Goal: Transaction & Acquisition: Purchase product/service

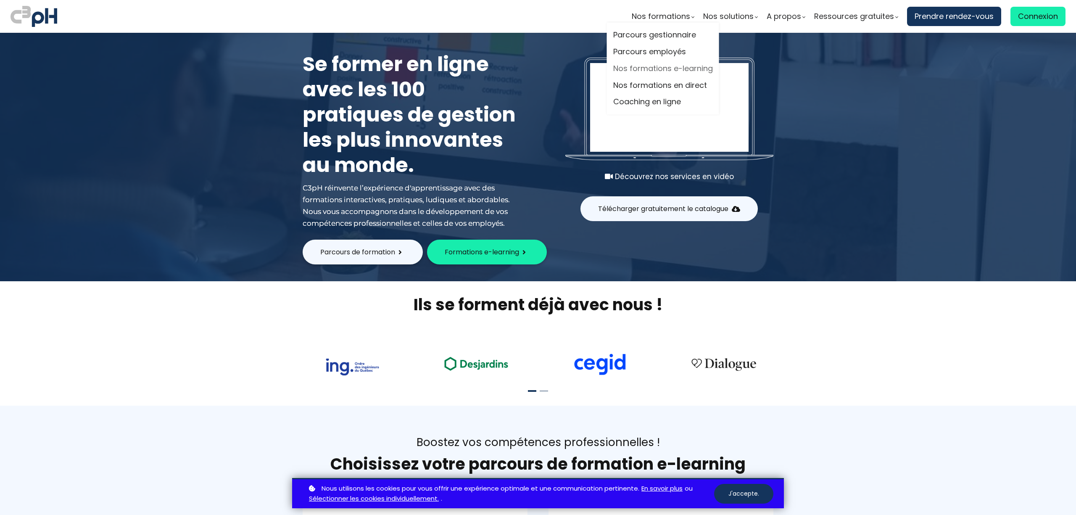
click at [674, 72] on link "Nos formations e-learning" at bounding box center [663, 68] width 100 height 13
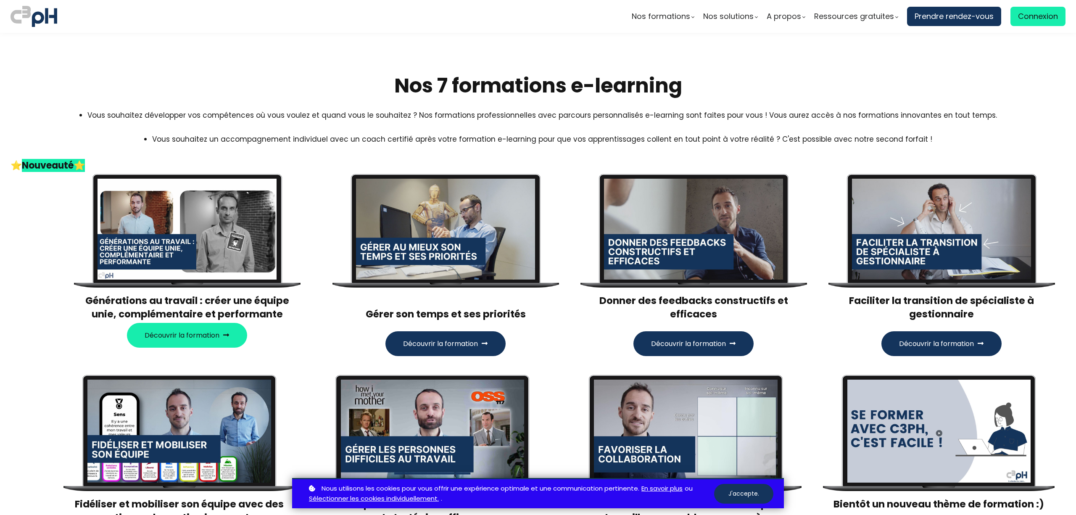
click at [716, 342] on span "Découvrir la formation" at bounding box center [688, 343] width 75 height 11
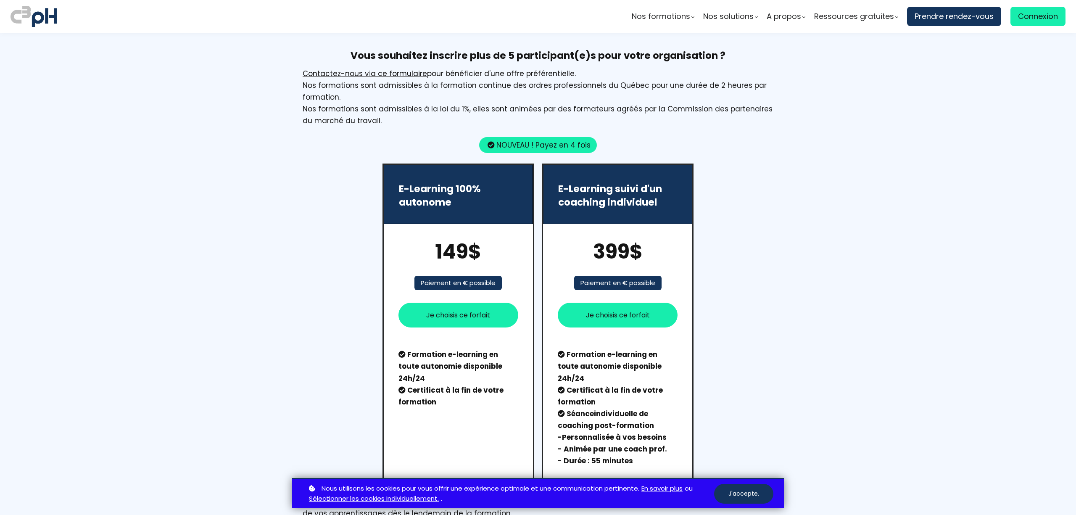
click at [457, 310] on span "Je choisis ce forfait" at bounding box center [458, 315] width 64 height 11
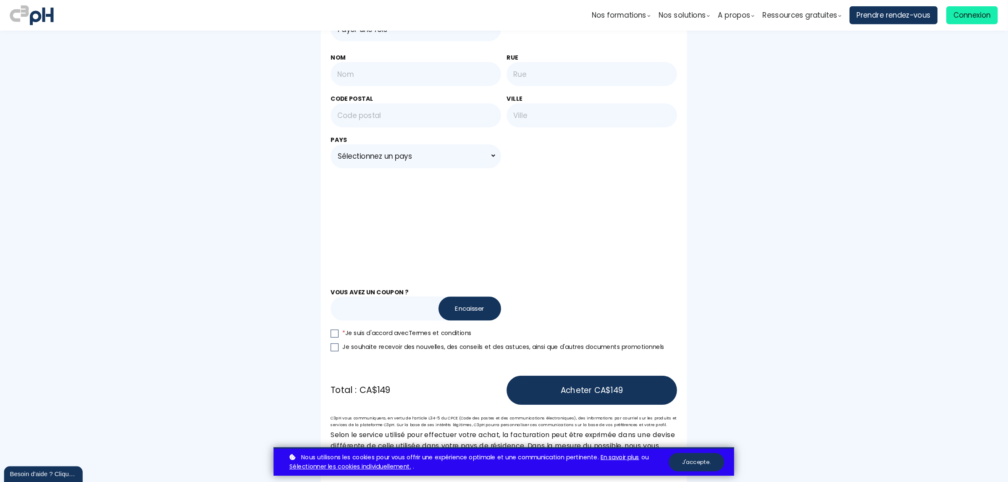
scroll to position [504, 0]
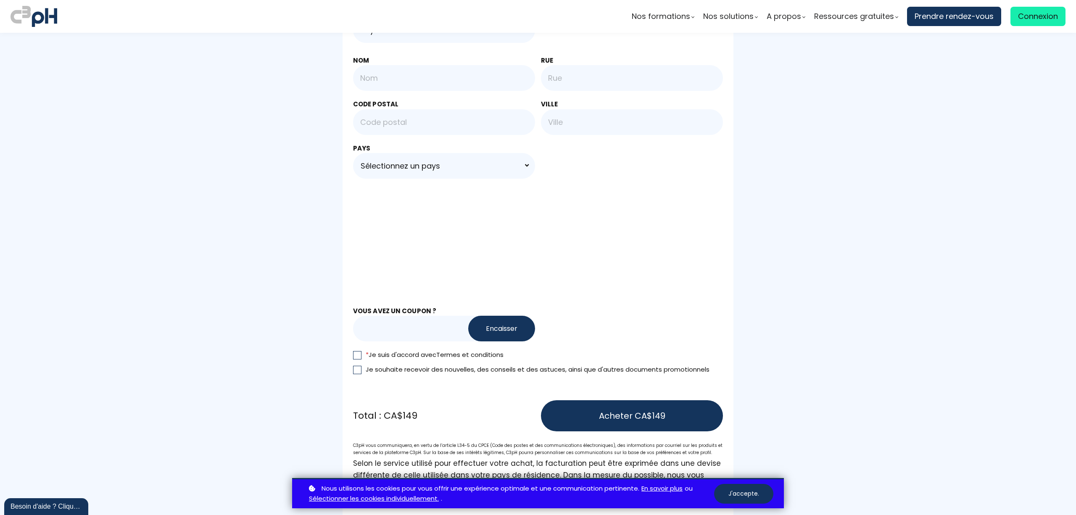
click at [382, 316] on input "text" at bounding box center [425, 329] width 145 height 26
paste input "YOUTUBEC3pH"
type input "YOUTUBEC3pH"
click at [487, 321] on button "Encaisser" at bounding box center [501, 329] width 67 height 26
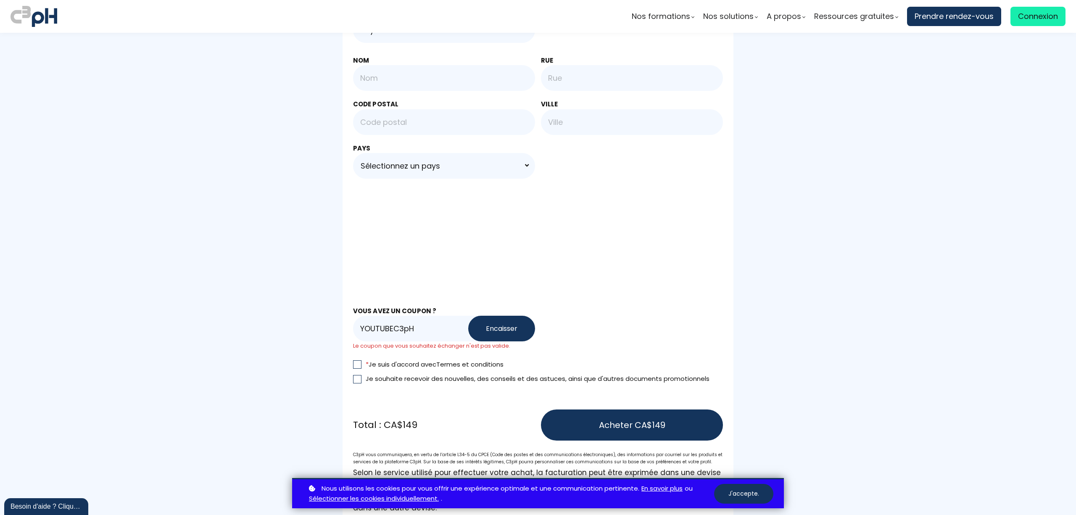
drag, startPoint x: 438, startPoint y: 318, endPoint x: 351, endPoint y: 321, distance: 86.6
click at [353, 321] on input "YOUTUBEC3pH" at bounding box center [425, 329] width 145 height 26
click at [500, 322] on button "Encaisser" at bounding box center [501, 329] width 67 height 26
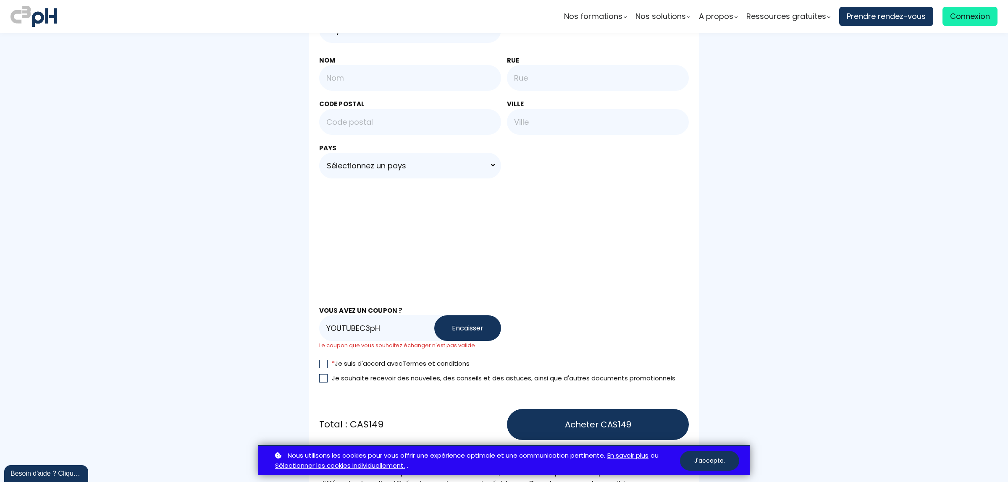
click at [414, 318] on input "YOUTUBEC3pH" at bounding box center [391, 329] width 145 height 26
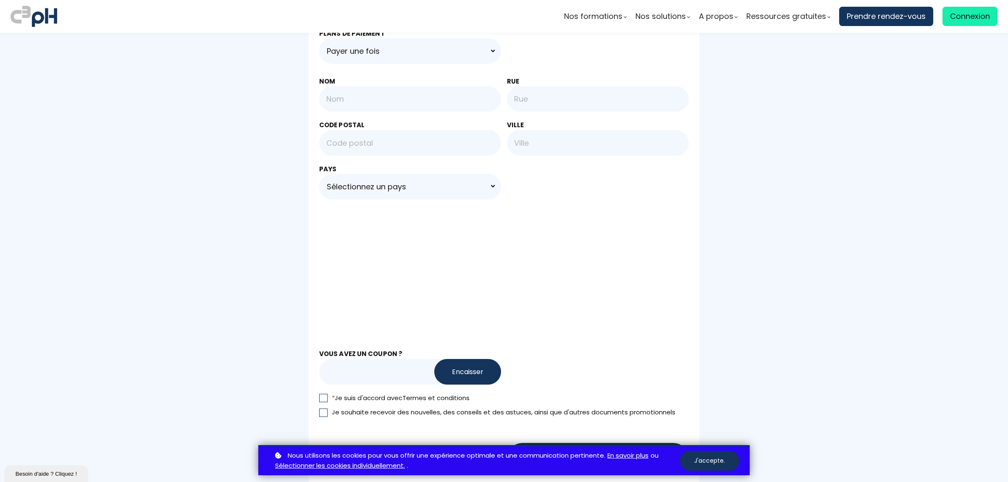
scroll to position [630, 0]
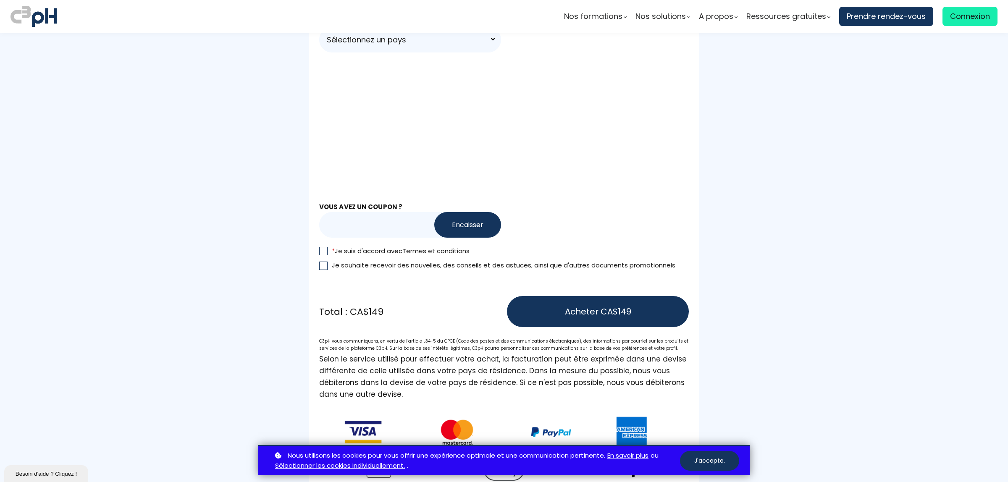
click at [366, 215] on input "text" at bounding box center [391, 225] width 145 height 26
paste input "YOUTUBEC3pH"
type input "YOUTUBEC3pH"
click at [499, 223] on div "YOUTUBEC3pH Encaisser" at bounding box center [504, 225] width 370 height 26
click at [469, 222] on button "Encaisser" at bounding box center [467, 225] width 67 height 26
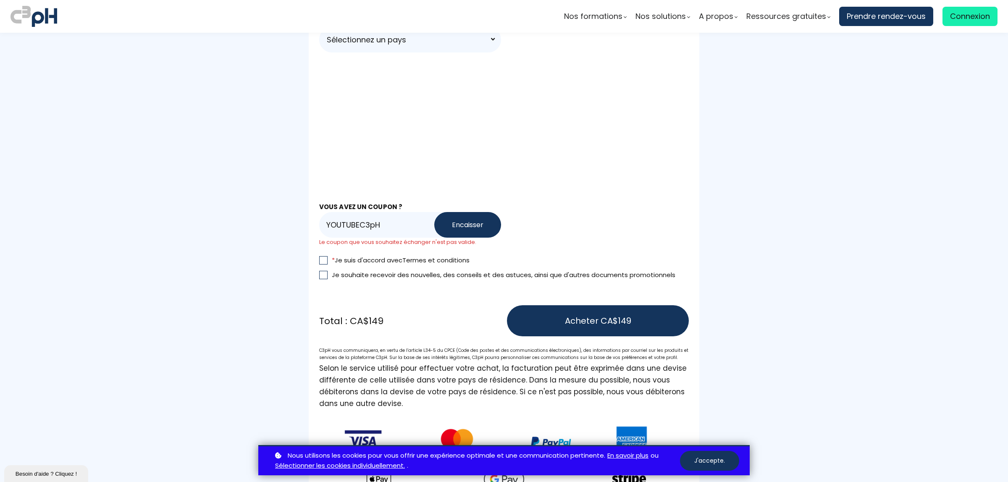
click at [469, 222] on button "Encaisser" at bounding box center [467, 225] width 67 height 26
click at [467, 222] on button "Encaisser" at bounding box center [467, 225] width 67 height 26
click at [325, 218] on input "YOUTUBEC3pH" at bounding box center [391, 225] width 145 height 26
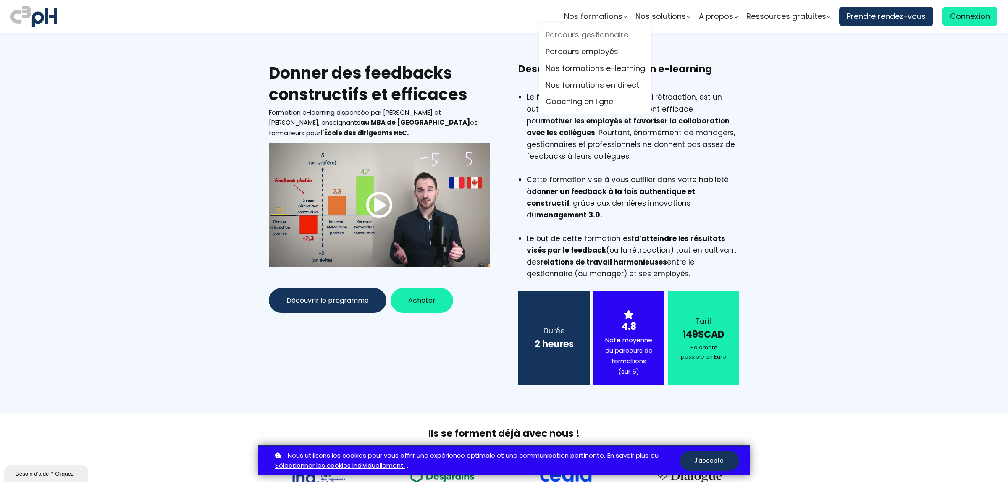
click at [589, 37] on link "Parcours gestionnaire" at bounding box center [596, 35] width 100 height 13
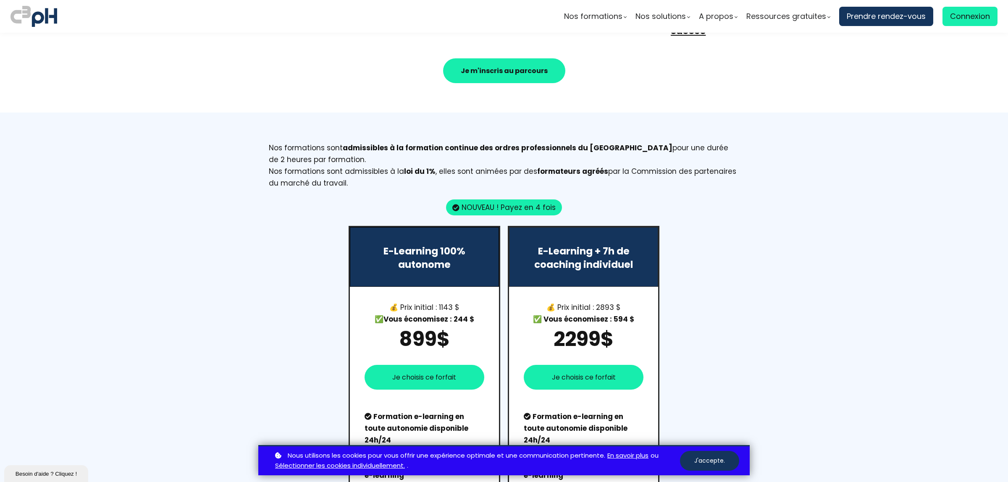
scroll to position [840, 0]
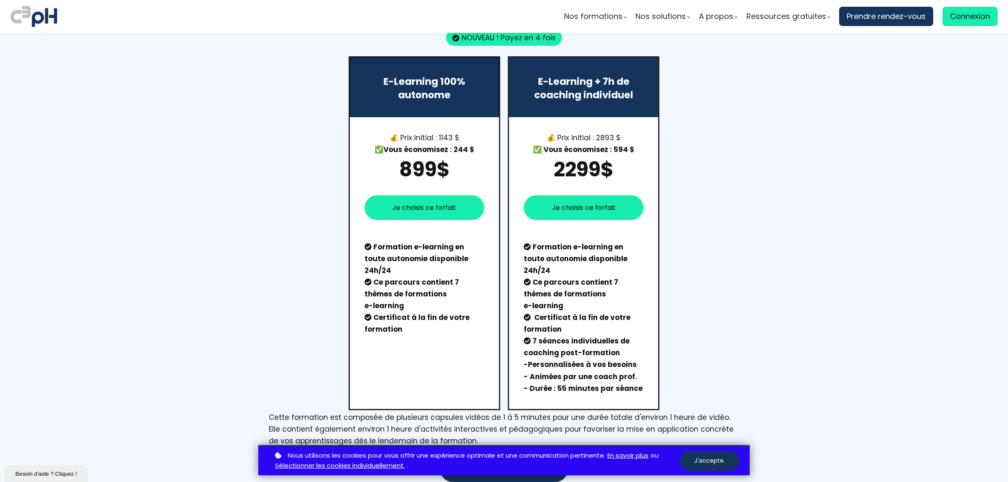
click at [412, 203] on span "Je choisis ce forfait" at bounding box center [424, 208] width 64 height 11
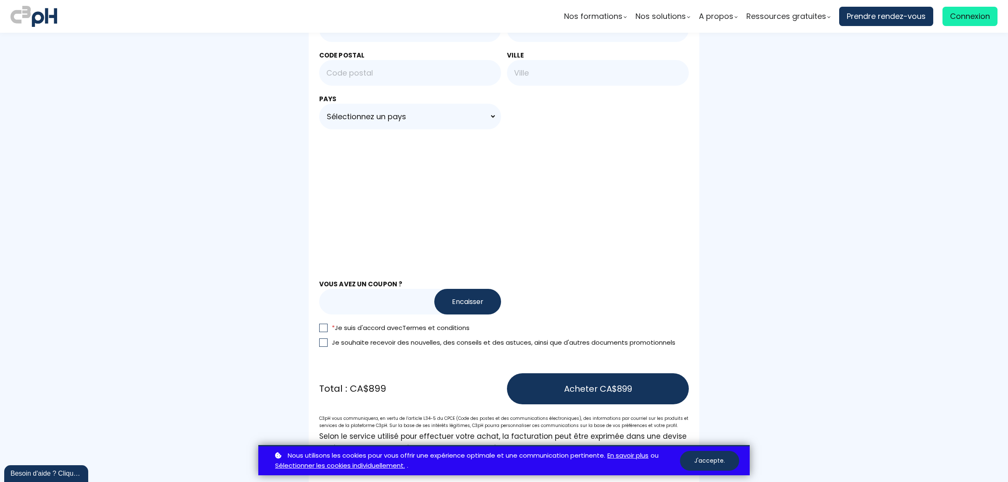
scroll to position [630, 0]
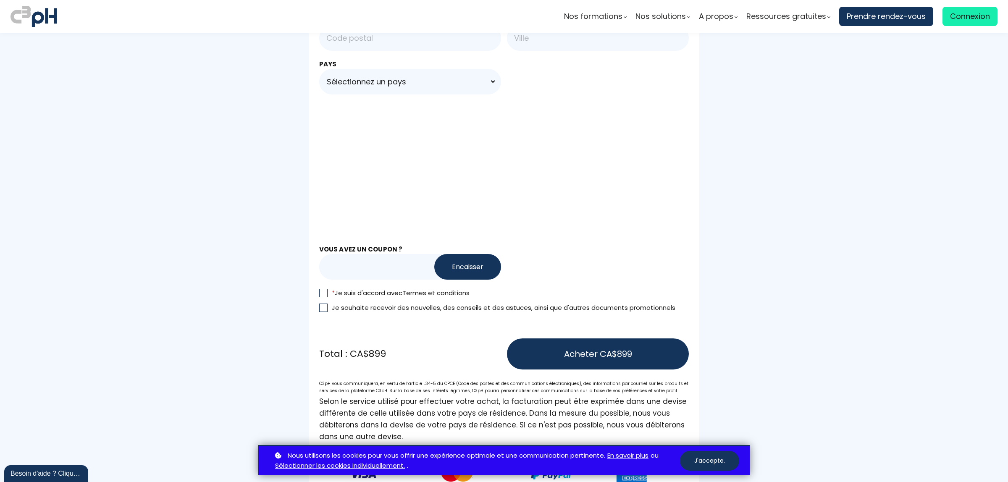
click at [345, 262] on input "text" at bounding box center [391, 267] width 145 height 26
paste input "YOUTUBEC3pH"
type input "YOUTUBEC3pH"
click at [445, 261] on button "Encaisser" at bounding box center [467, 267] width 67 height 26
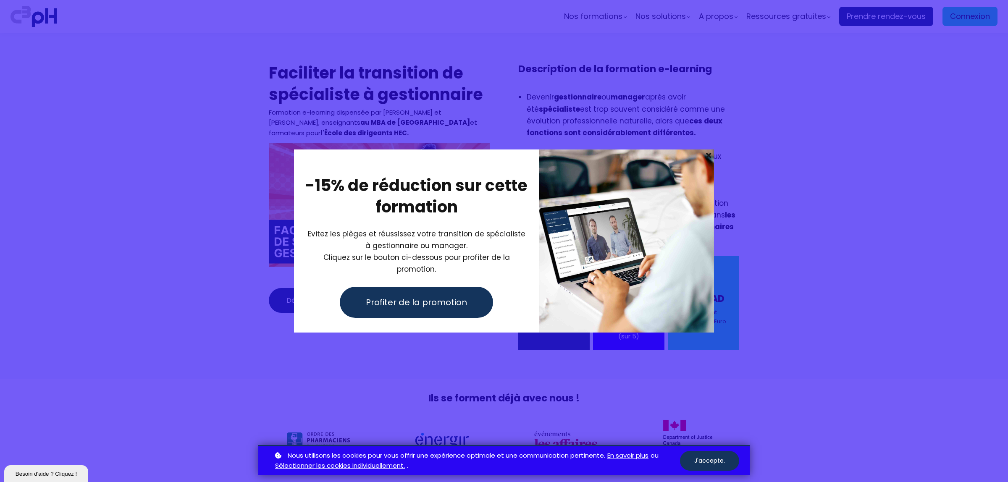
click at [709, 157] on span at bounding box center [708, 156] width 11 height 12
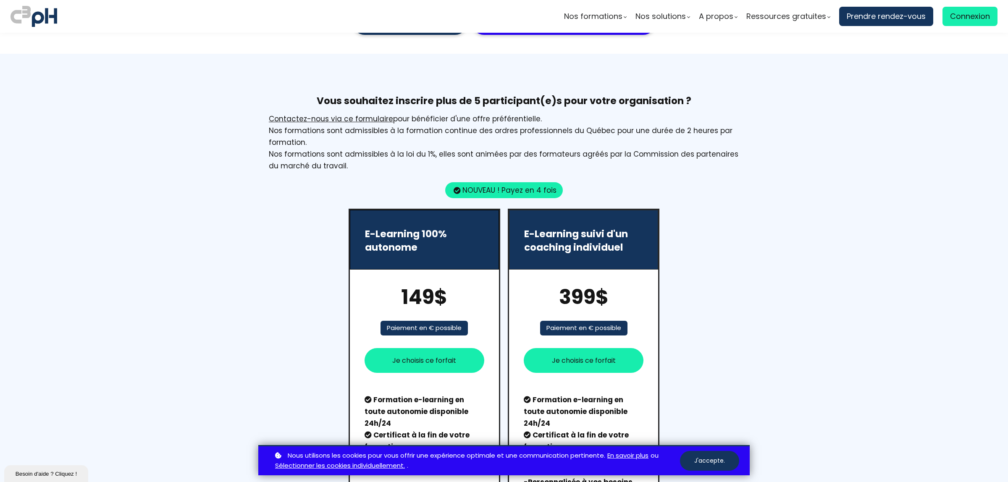
scroll to position [1050, 0]
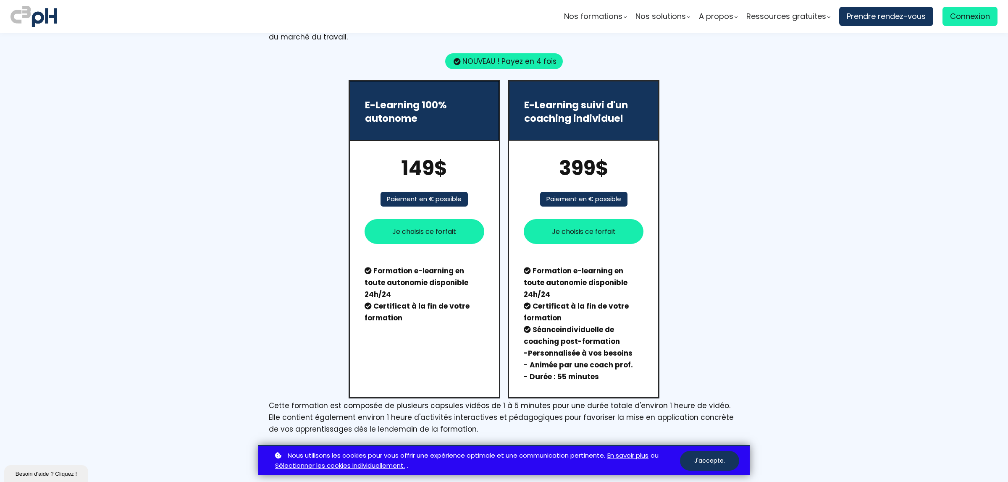
click at [415, 229] on span "Je choisis ce forfait" at bounding box center [424, 231] width 64 height 11
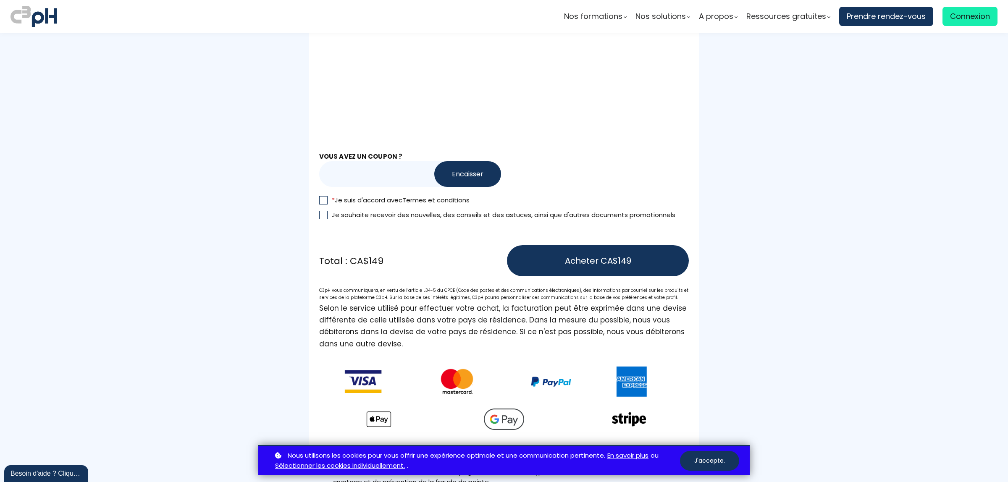
click at [346, 171] on input "text" at bounding box center [391, 174] width 145 height 26
paste input "[URL][DOMAIN_NAME]"
type input "[URL][DOMAIN_NAME]"
click at [373, 171] on input "text" at bounding box center [391, 174] width 145 height 26
paste input "YOUTUBEC3pH"
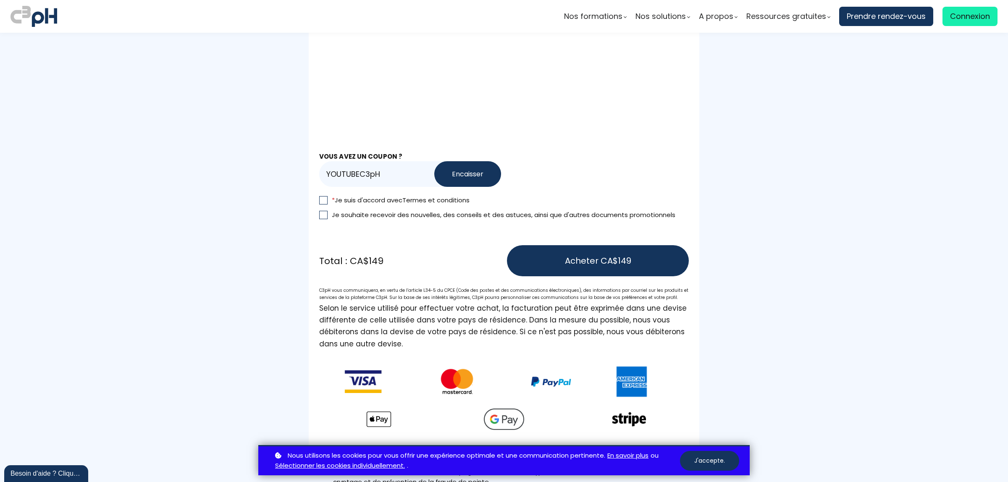
type input "YOUTUBEC3pH"
click at [455, 172] on button "Encaisser" at bounding box center [467, 174] width 67 height 26
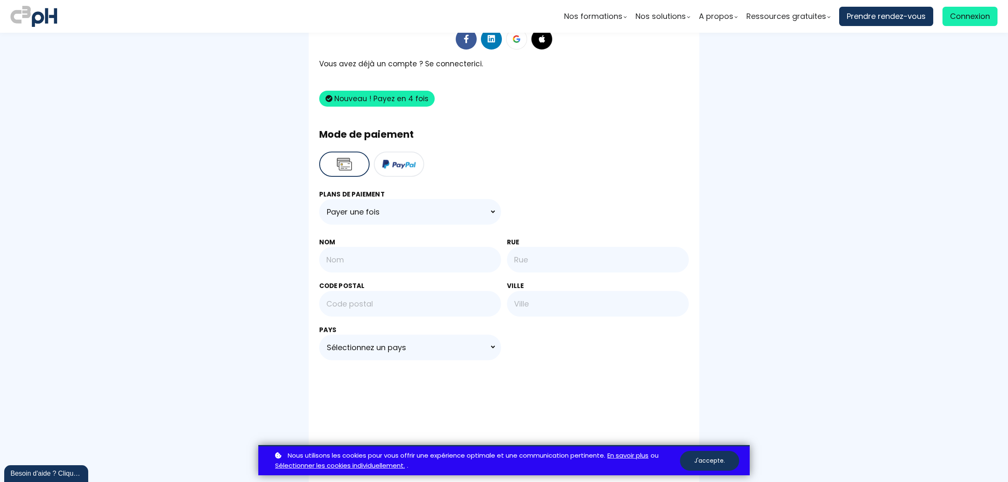
scroll to position [315, 0]
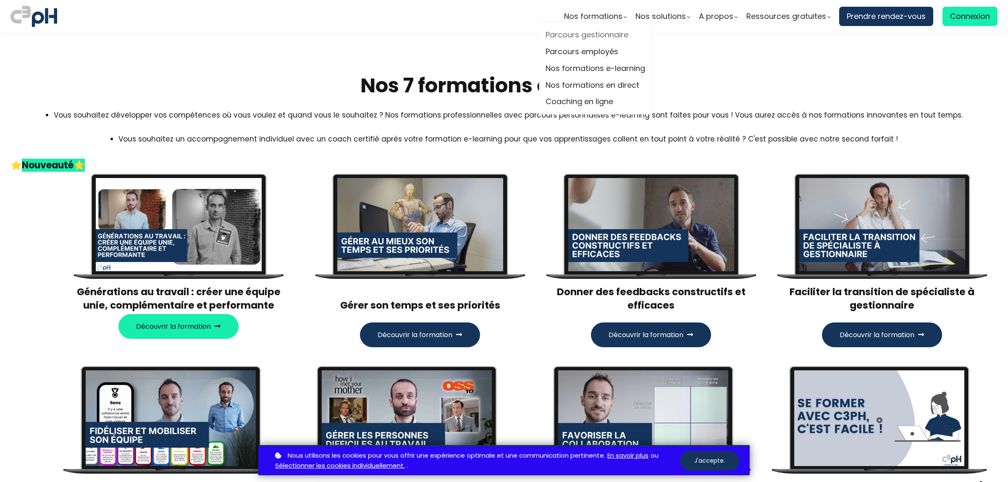
click at [588, 30] on link "Parcours gestionnaire" at bounding box center [596, 35] width 100 height 13
